Goal: Book appointment/travel/reservation

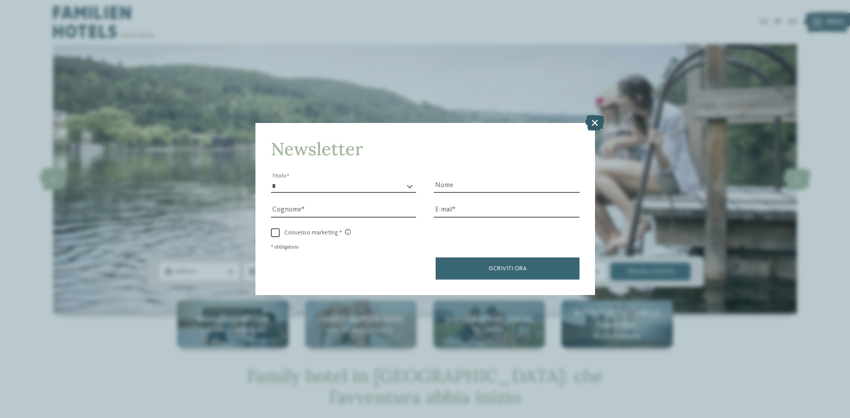
click at [594, 119] on icon at bounding box center [594, 122] width 19 height 15
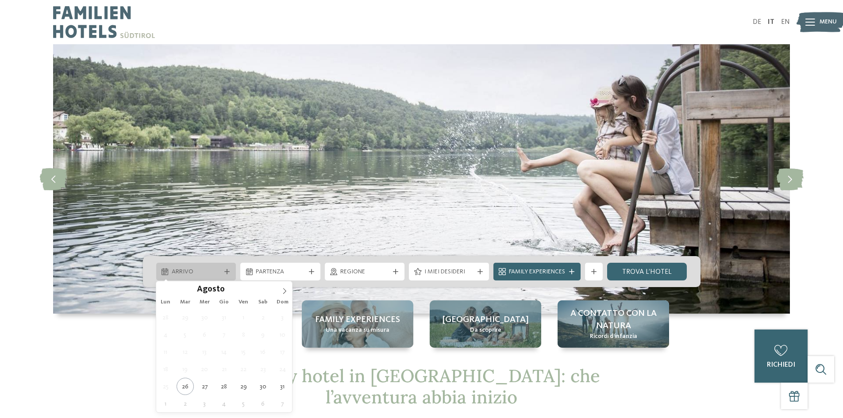
click at [219, 271] on span "Arrivo" at bounding box center [196, 272] width 49 height 9
click at [282, 290] on icon at bounding box center [285, 291] width 6 height 6
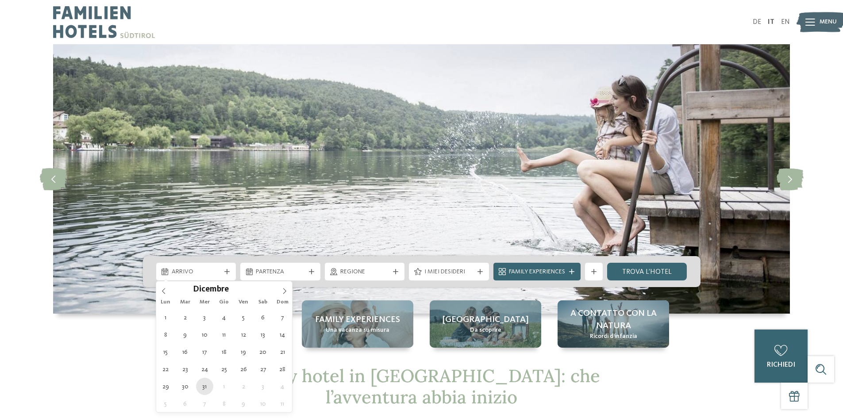
type div "31.12.2025"
type input "****"
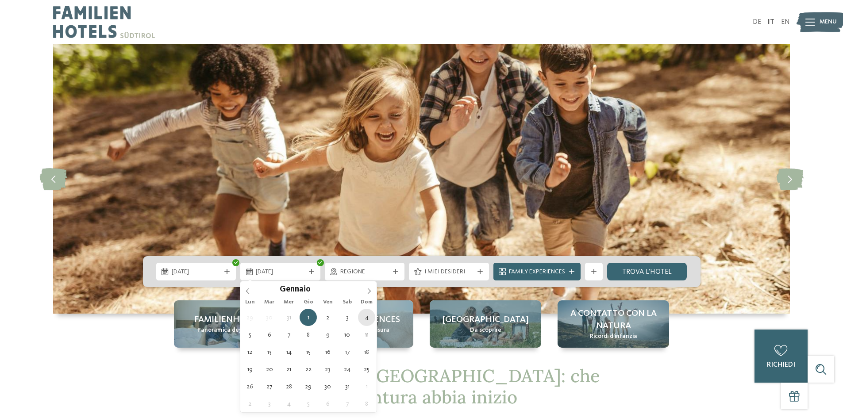
type div "04.01.2026"
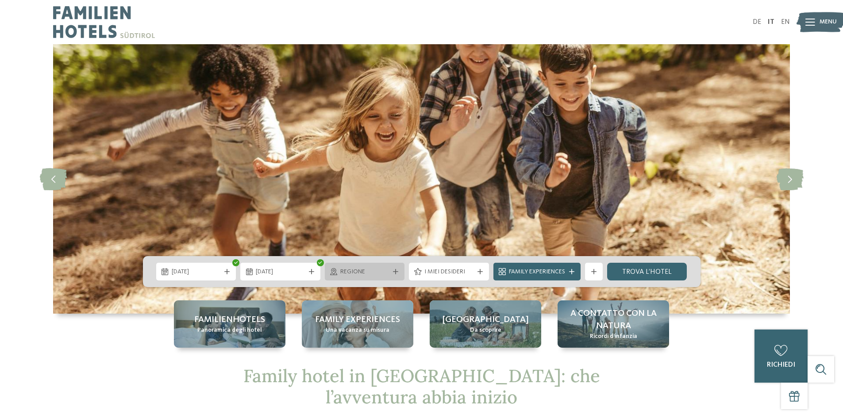
click at [362, 272] on span "Regione" at bounding box center [364, 272] width 49 height 9
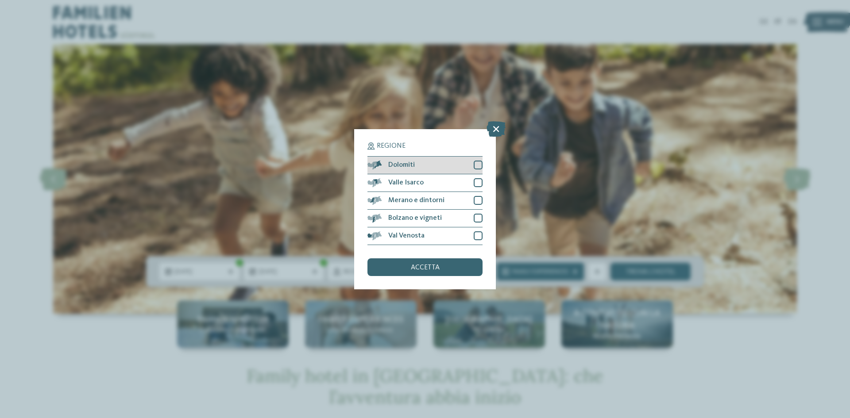
click at [480, 164] on div at bounding box center [478, 165] width 9 height 9
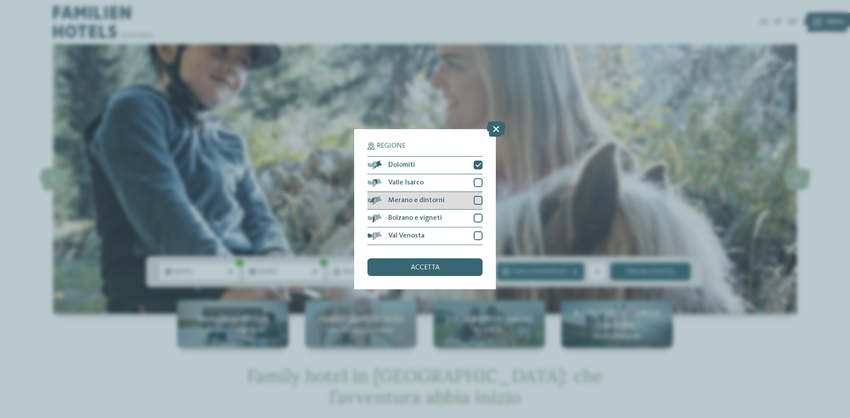
click at [476, 200] on div at bounding box center [478, 200] width 9 height 9
click at [478, 216] on div at bounding box center [478, 218] width 9 height 9
click at [476, 181] on div at bounding box center [478, 182] width 9 height 9
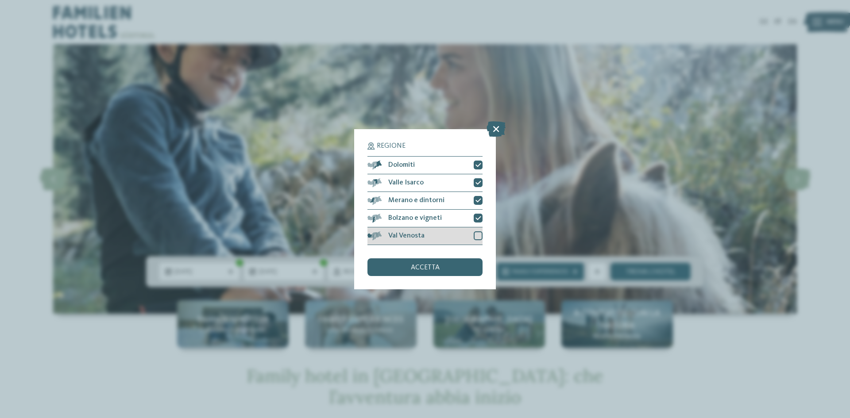
click at [478, 235] on div at bounding box center [478, 236] width 9 height 9
click at [447, 268] on div "accetta" at bounding box center [425, 268] width 115 height 18
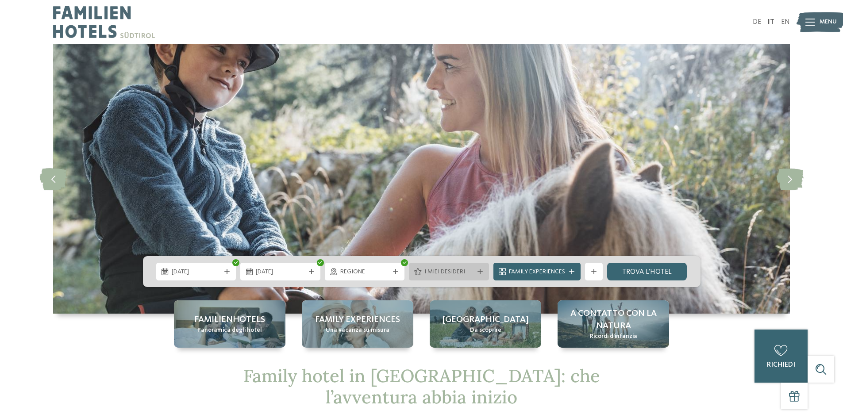
click at [447, 275] on span "I miei desideri" at bounding box center [449, 272] width 49 height 9
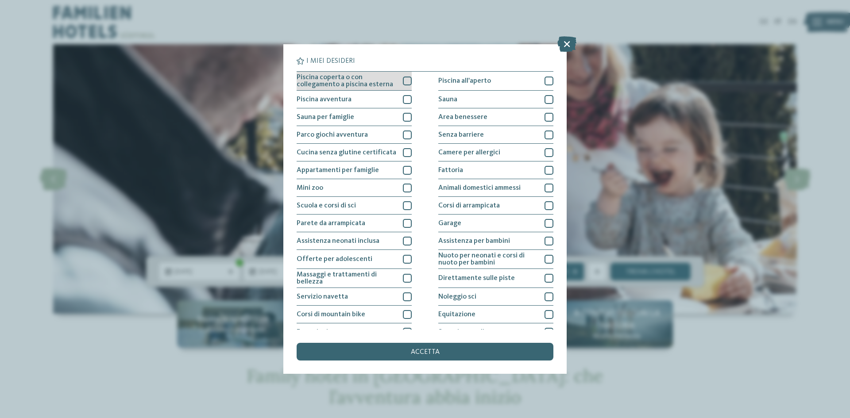
click at [363, 74] on div "Piscina coperta o con collegamento a piscina esterna" at bounding box center [354, 81] width 115 height 19
click at [369, 116] on div "Sauna per famiglie" at bounding box center [354, 117] width 115 height 18
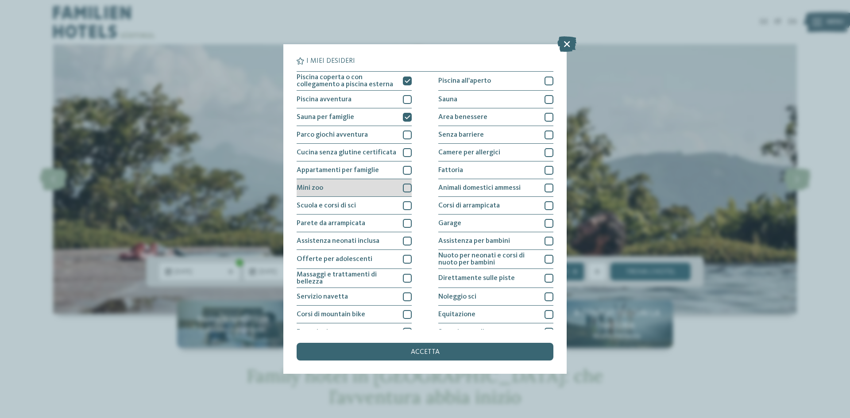
click at [386, 184] on div "Mini zoo" at bounding box center [354, 188] width 115 height 18
click at [379, 198] on div "Scuola e corsi di sci" at bounding box center [354, 206] width 115 height 18
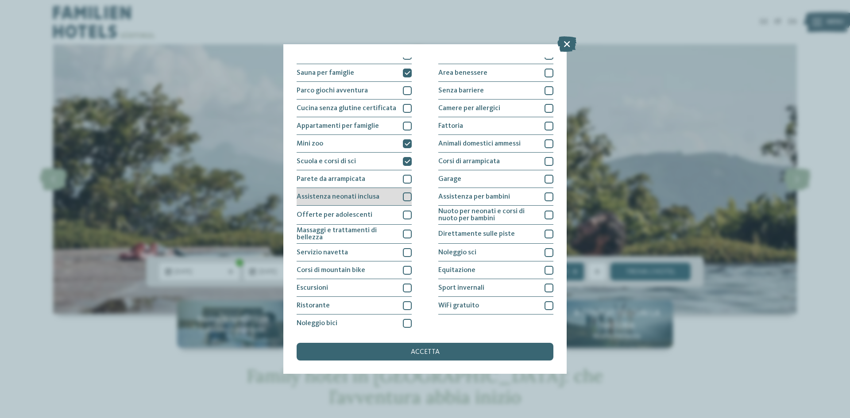
scroll to position [47, 0]
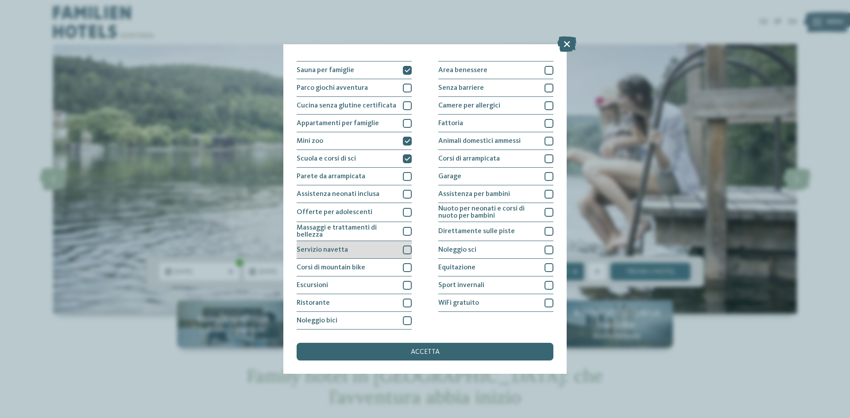
click at [367, 249] on div "Servizio navetta" at bounding box center [354, 250] width 115 height 18
click at [388, 304] on div "Ristorante" at bounding box center [354, 303] width 115 height 18
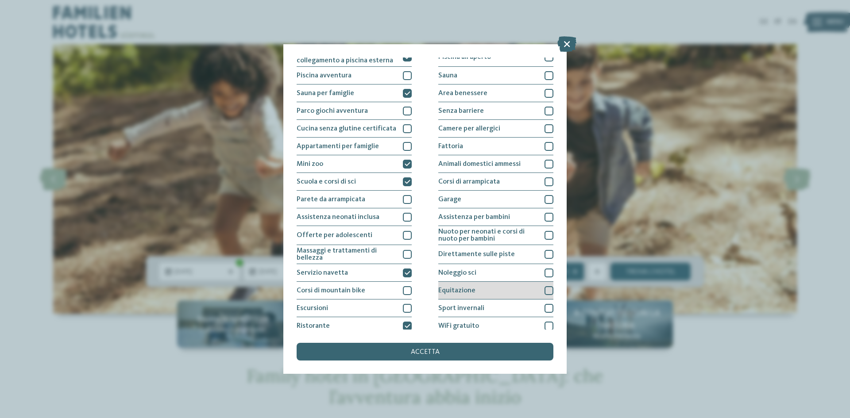
scroll to position [3, 0]
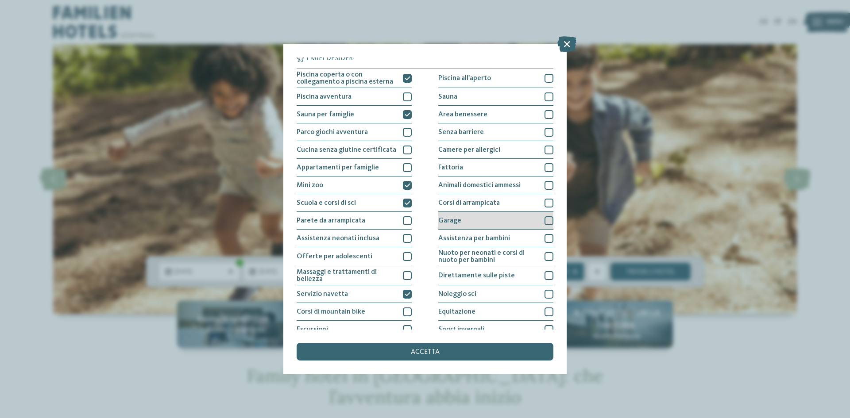
click at [505, 229] on div "Garage" at bounding box center [495, 221] width 115 height 18
click at [508, 238] on div "Assistenza per bambini" at bounding box center [495, 239] width 115 height 18
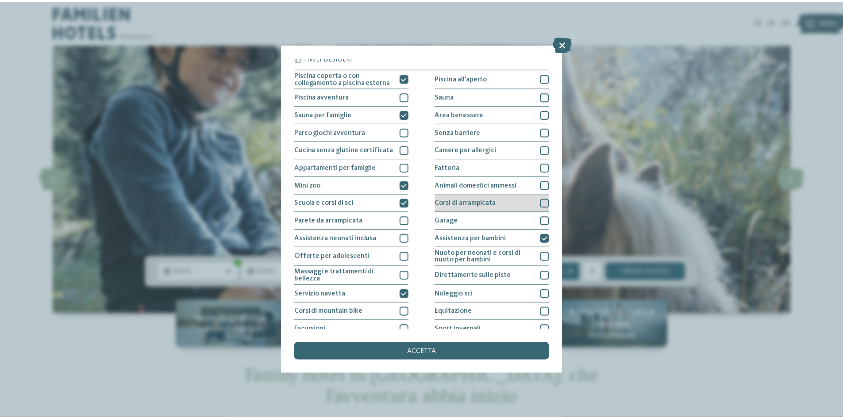
scroll to position [0, 0]
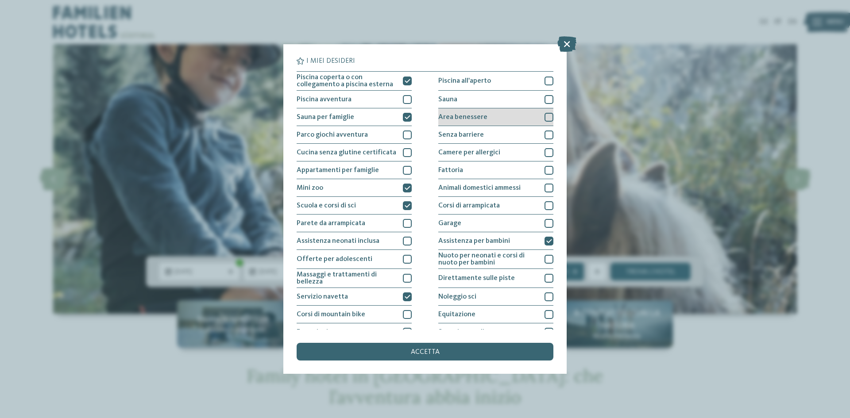
click at [495, 119] on div "Area benessere" at bounding box center [495, 117] width 115 height 18
click at [490, 98] on div "Sauna" at bounding box center [495, 100] width 115 height 18
click at [444, 353] on div "accetta" at bounding box center [425, 352] width 257 height 18
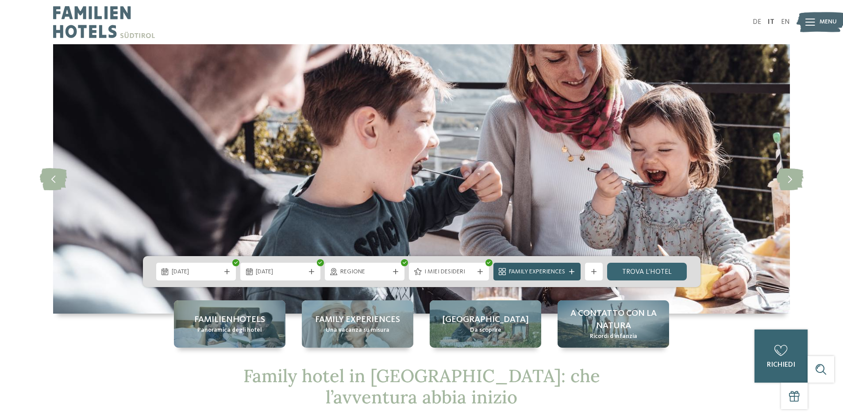
click at [554, 270] on span "Family Experiences" at bounding box center [537, 272] width 56 height 9
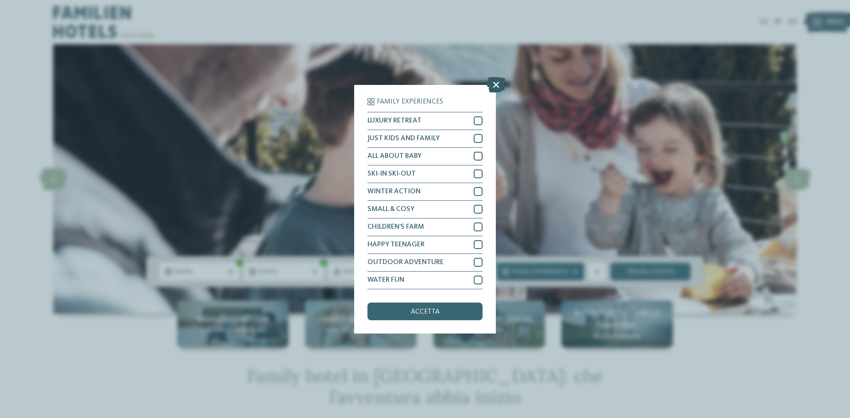
click at [494, 86] on icon at bounding box center [496, 84] width 19 height 15
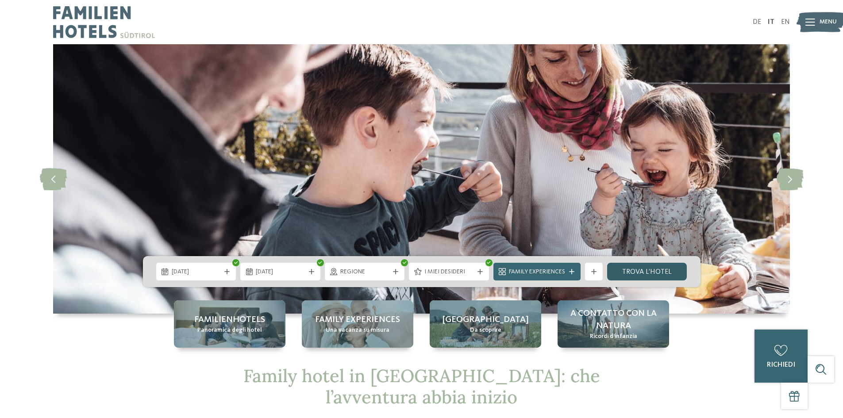
click at [653, 276] on link "trova l’hotel" at bounding box center [647, 272] width 80 height 18
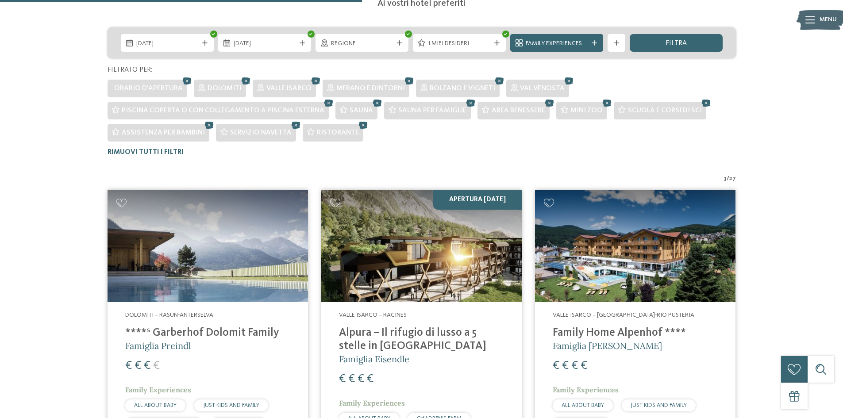
scroll to position [69, 0]
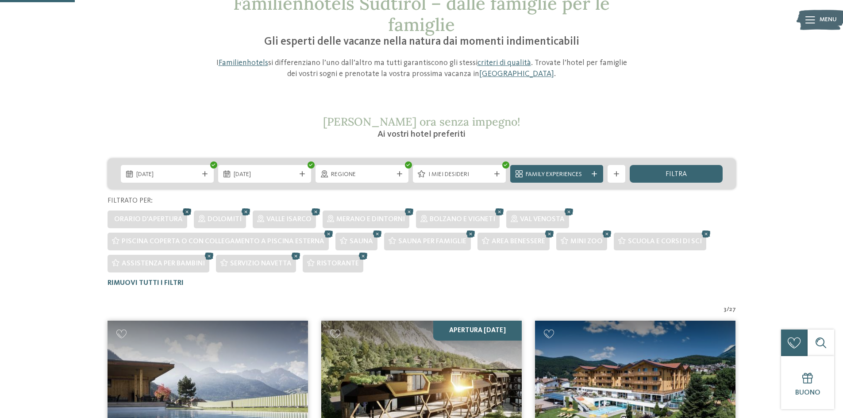
click at [186, 210] on icon at bounding box center [187, 212] width 13 height 12
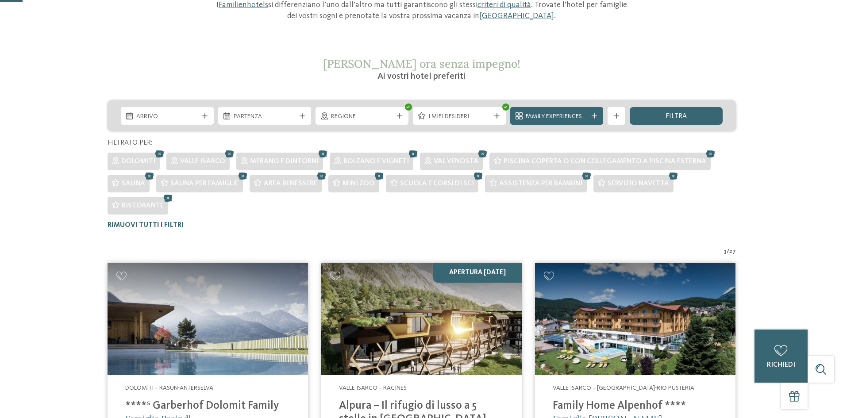
scroll to position [3, 0]
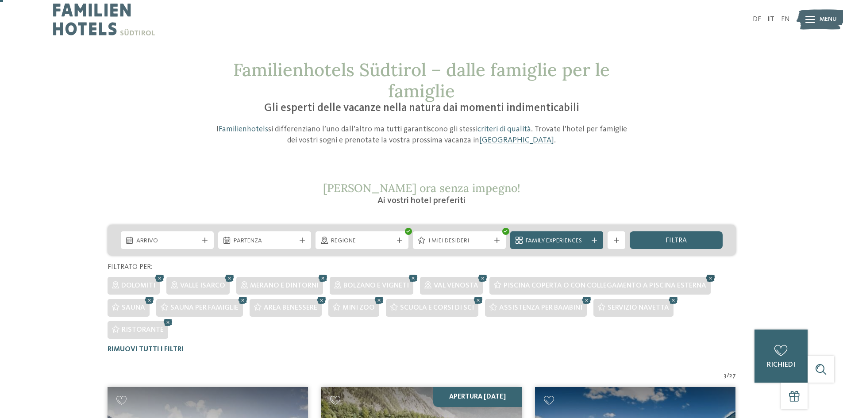
click at [704, 280] on icon at bounding box center [710, 279] width 13 height 12
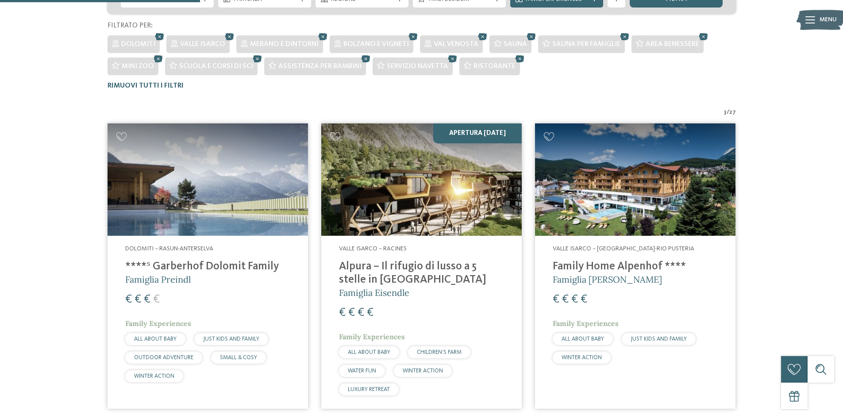
scroll to position [180, 0]
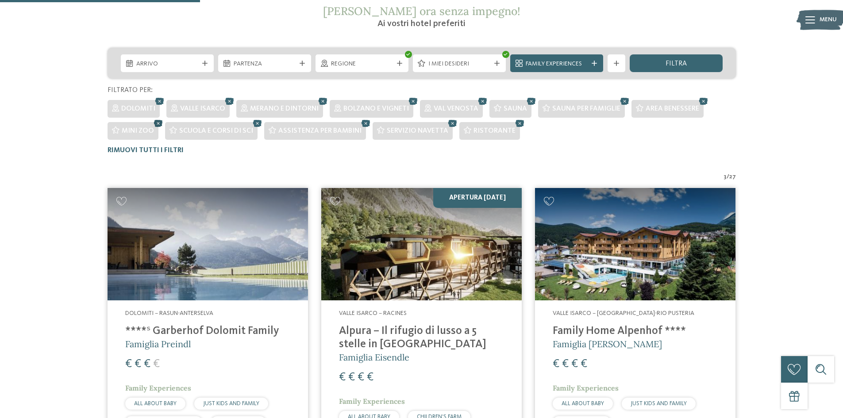
click at [154, 122] on icon at bounding box center [158, 124] width 13 height 12
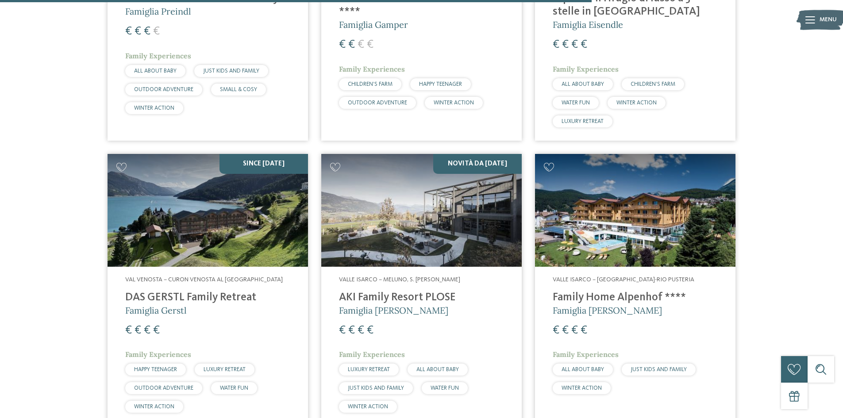
scroll to position [932, 0]
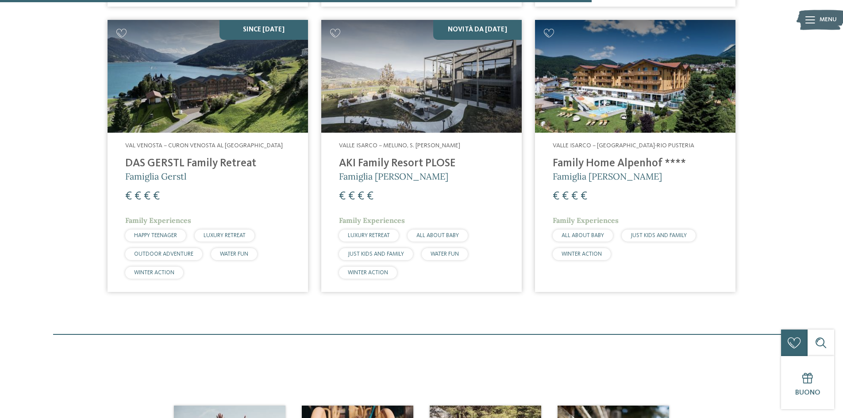
click at [416, 161] on h4 "AKI Family Resort PLOSE" at bounding box center [421, 163] width 165 height 13
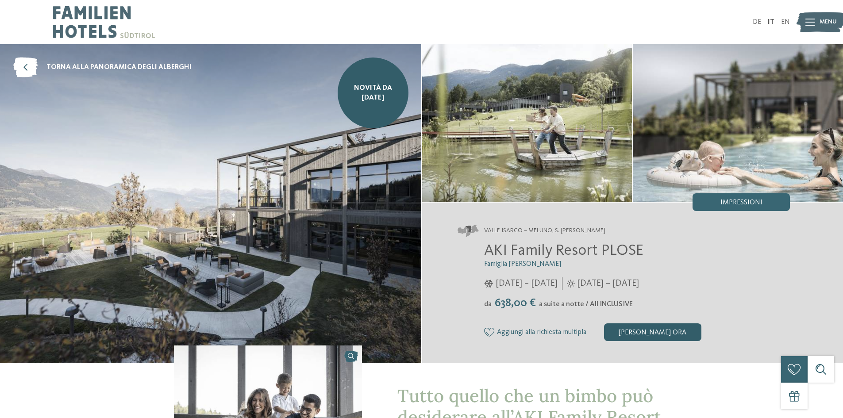
click at [638, 329] on div "[PERSON_NAME] ora" at bounding box center [652, 333] width 97 height 18
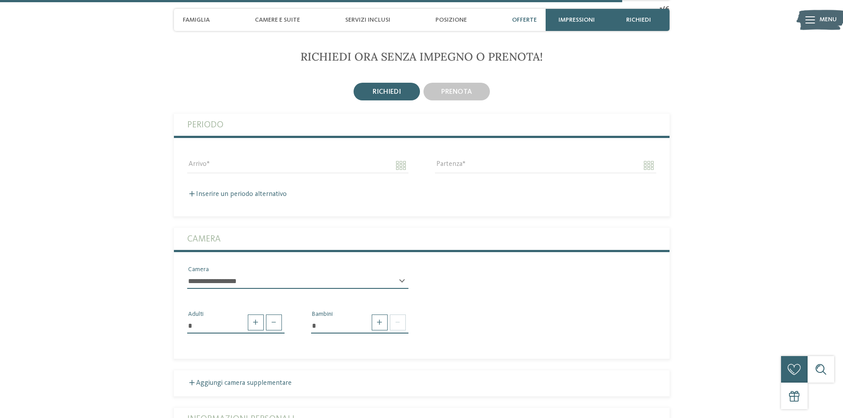
scroll to position [2209, 0]
